Goal: Find specific page/section: Find specific page/section

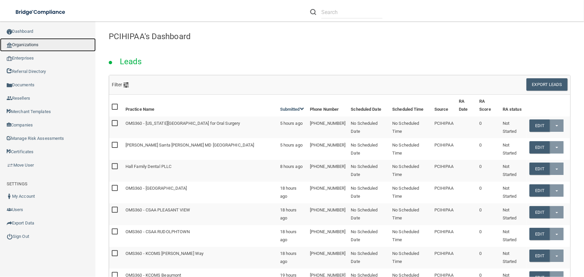
click at [28, 47] on link "Organizations" at bounding box center [48, 44] width 96 height 13
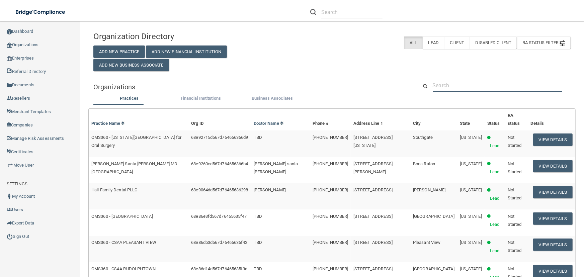
click at [445, 85] on input "text" at bounding box center [498, 85] width 130 height 12
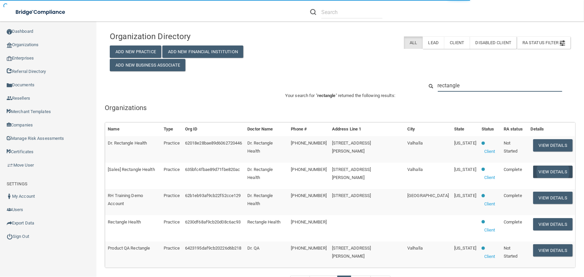
type input "rectangle"
click at [552, 166] on button "View Details" at bounding box center [552, 172] width 39 height 12
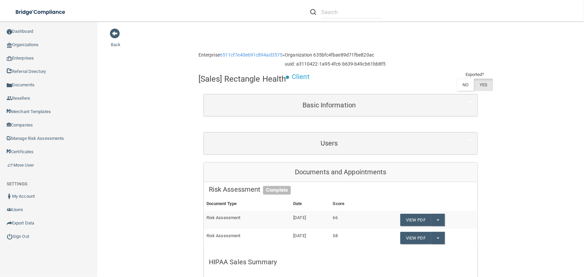
click at [315, 151] on div "Users" at bounding box center [341, 144] width 274 height 22
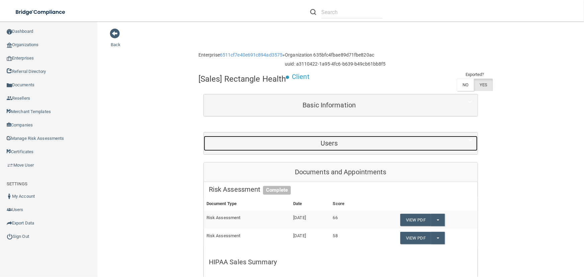
click at [321, 143] on h5 "Users" at bounding box center [329, 143] width 241 height 7
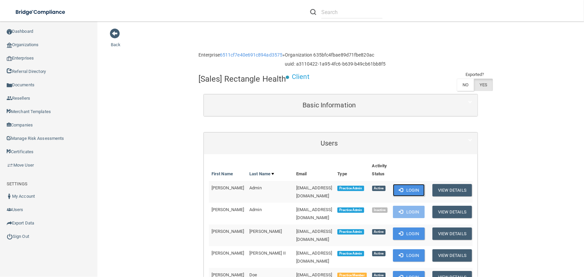
click at [425, 189] on button "Login" at bounding box center [409, 190] width 32 height 12
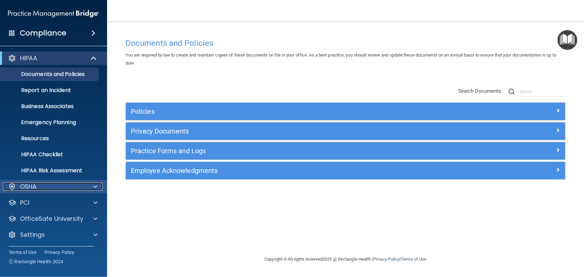
click at [43, 189] on div "OSHA" at bounding box center [44, 187] width 83 height 8
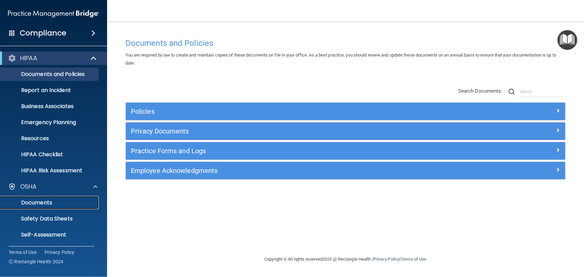
click at [50, 204] on p "Documents" at bounding box center [49, 202] width 91 height 7
